Goal: Information Seeking & Learning: Learn about a topic

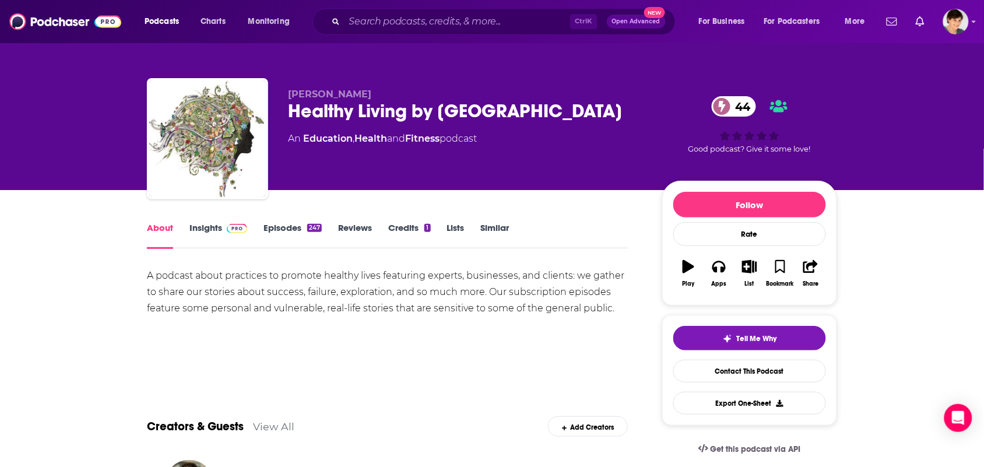
drag, startPoint x: 626, startPoint y: 115, endPoint x: 289, endPoint y: 114, distance: 336.4
click at [289, 114] on div "Healthy Living by [GEOGRAPHIC_DATA] 44" at bounding box center [466, 111] width 356 height 23
copy h1 "Healthy Living by [GEOGRAPHIC_DATA]"
drag, startPoint x: 389, startPoint y: 93, endPoint x: 286, endPoint y: 92, distance: 102.6
click at [286, 92] on div "[PERSON_NAME] Healthy Living by [GEOGRAPHIC_DATA] 44 An Education , Health and …" at bounding box center [492, 141] width 690 height 126
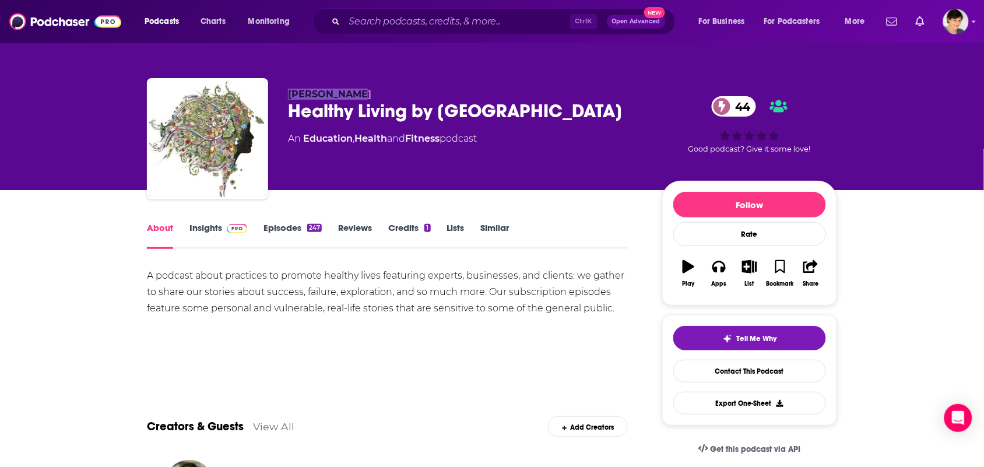
copy span "[PERSON_NAME]"
drag, startPoint x: 621, startPoint y: 111, endPoint x: 266, endPoint y: 120, distance: 354.6
click at [266, 120] on div "[PERSON_NAME] Healthy Living by [GEOGRAPHIC_DATA] 44 An Education , Health and …" at bounding box center [492, 141] width 690 height 126
click at [567, 140] on div "An Education , Health and Fitness podcast" at bounding box center [466, 139] width 356 height 14
drag, startPoint x: 621, startPoint y: 121, endPoint x: 291, endPoint y: 114, distance: 330.0
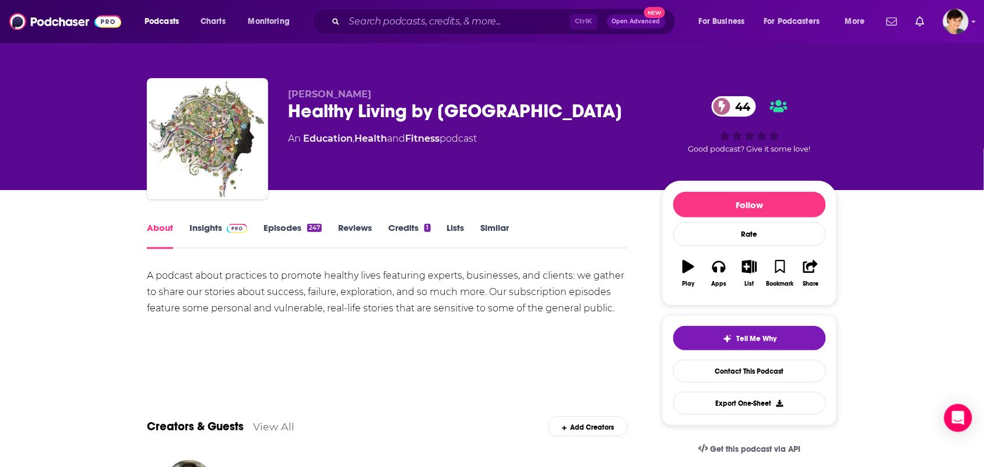
click at [291, 114] on div "Healthy Living by [GEOGRAPHIC_DATA] 44" at bounding box center [466, 111] width 356 height 23
copy h1 "Healthy Living by [GEOGRAPHIC_DATA]"
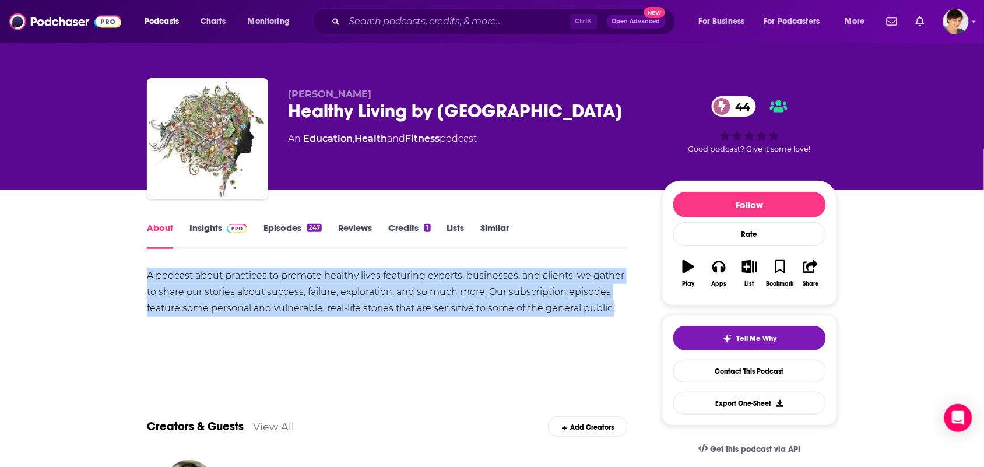
drag, startPoint x: 634, startPoint y: 306, endPoint x: 176, endPoint y: 199, distance: 469.9
copy div "A podcast about practices to promote healthy lives featuring experts, businesse…"
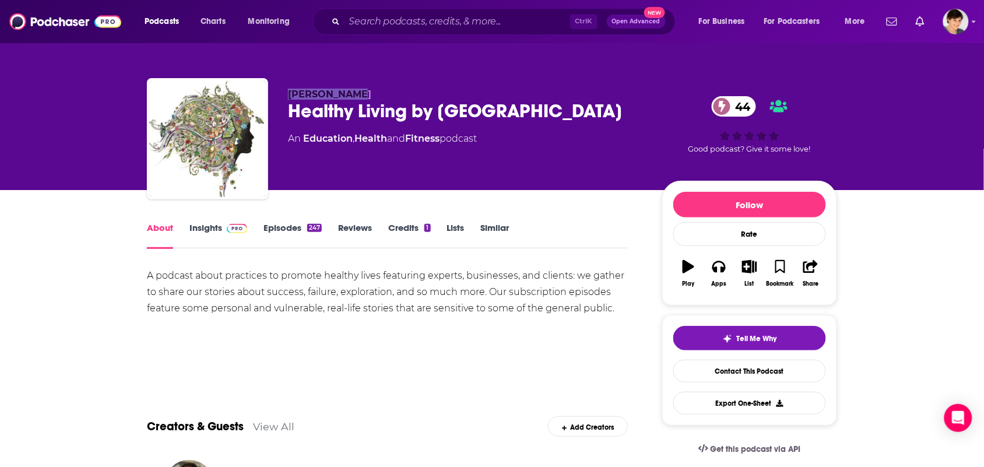
drag, startPoint x: 364, startPoint y: 88, endPoint x: 278, endPoint y: 86, distance: 86.9
click at [278, 86] on div "[PERSON_NAME] Healthy Living by [GEOGRAPHIC_DATA] 44 An Education , Health and …" at bounding box center [492, 141] width 690 height 126
copy span "[PERSON_NAME]"
